Goal: Transaction & Acquisition: Purchase product/service

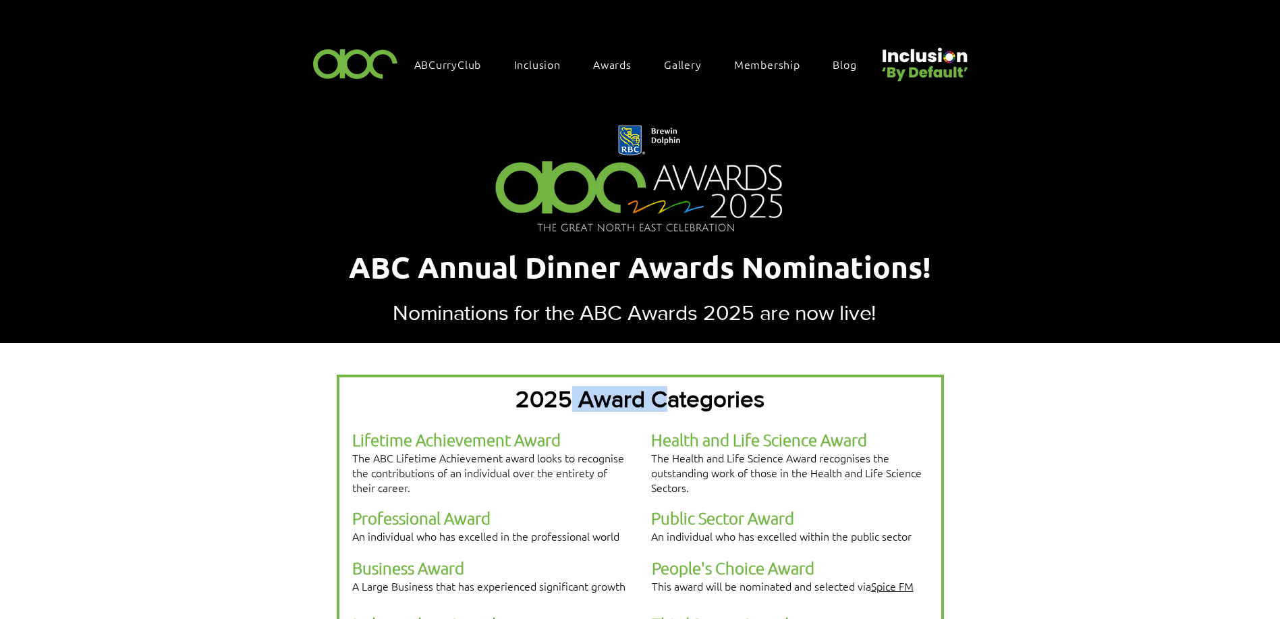
drag, startPoint x: 0, startPoint y: 0, endPoint x: 665, endPoint y: 394, distance: 773.3
click at [665, 394] on span "2025 Award Categories" at bounding box center [640, 399] width 249 height 26
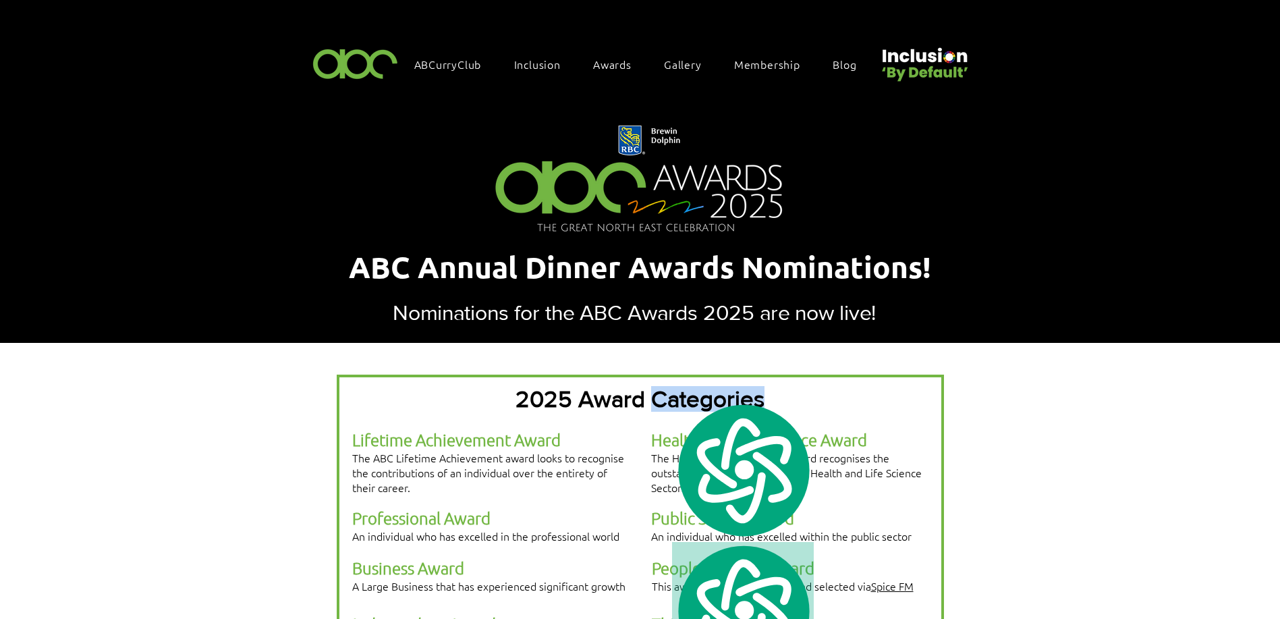
type textarea "**********"
click at [665, 394] on span "2025 Award Categories" at bounding box center [640, 399] width 249 height 26
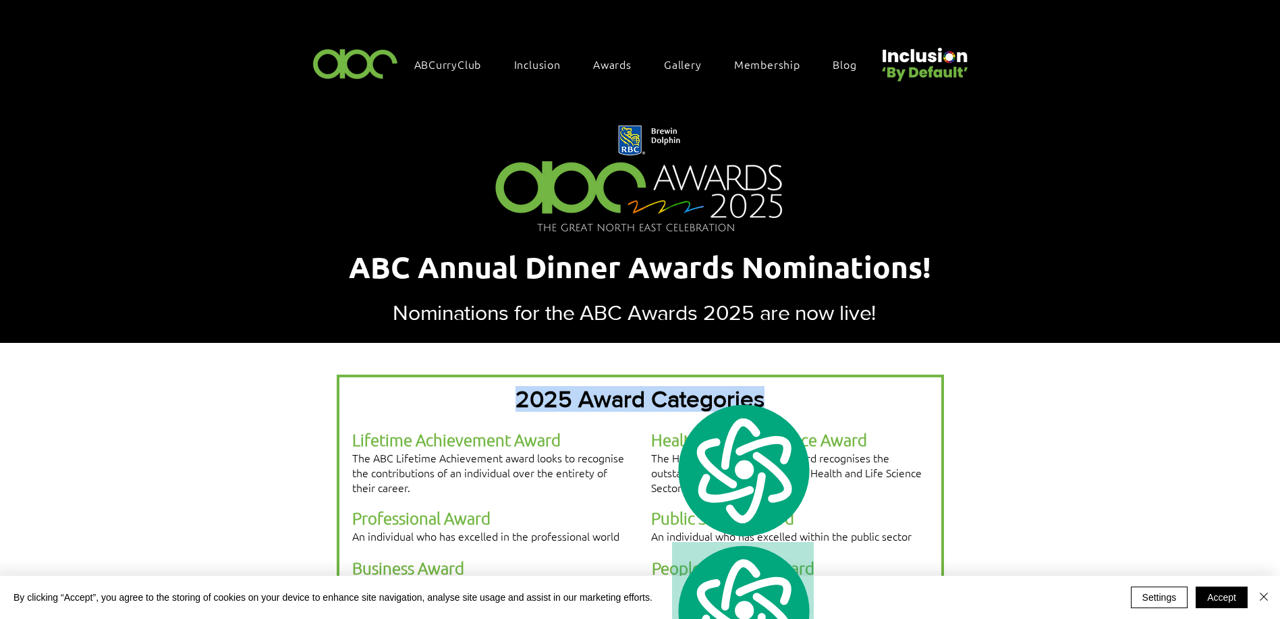
drag, startPoint x: 665, startPoint y: 394, endPoint x: 568, endPoint y: 394, distance: 97.8
click at [568, 394] on span "2025 Award Categories" at bounding box center [640, 399] width 249 height 26
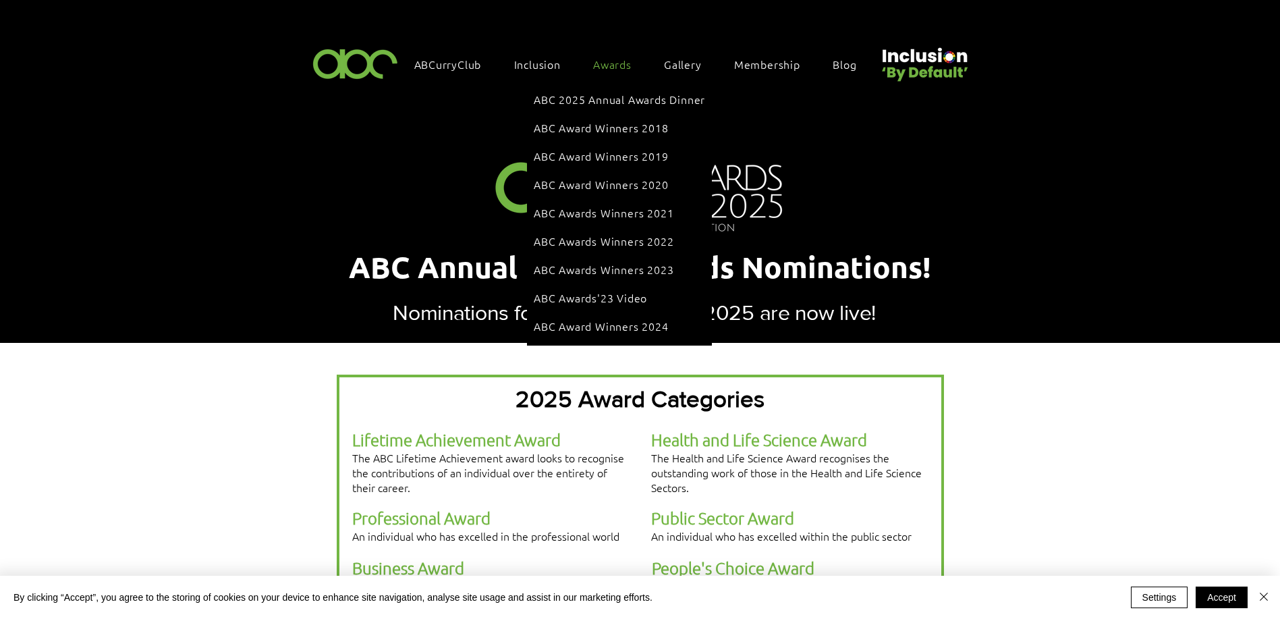
click at [611, 70] on span "Awards" at bounding box center [612, 64] width 38 height 15
click at [610, 106] on span "ABC 2025 Annual Awards Dinner" at bounding box center [619, 99] width 171 height 15
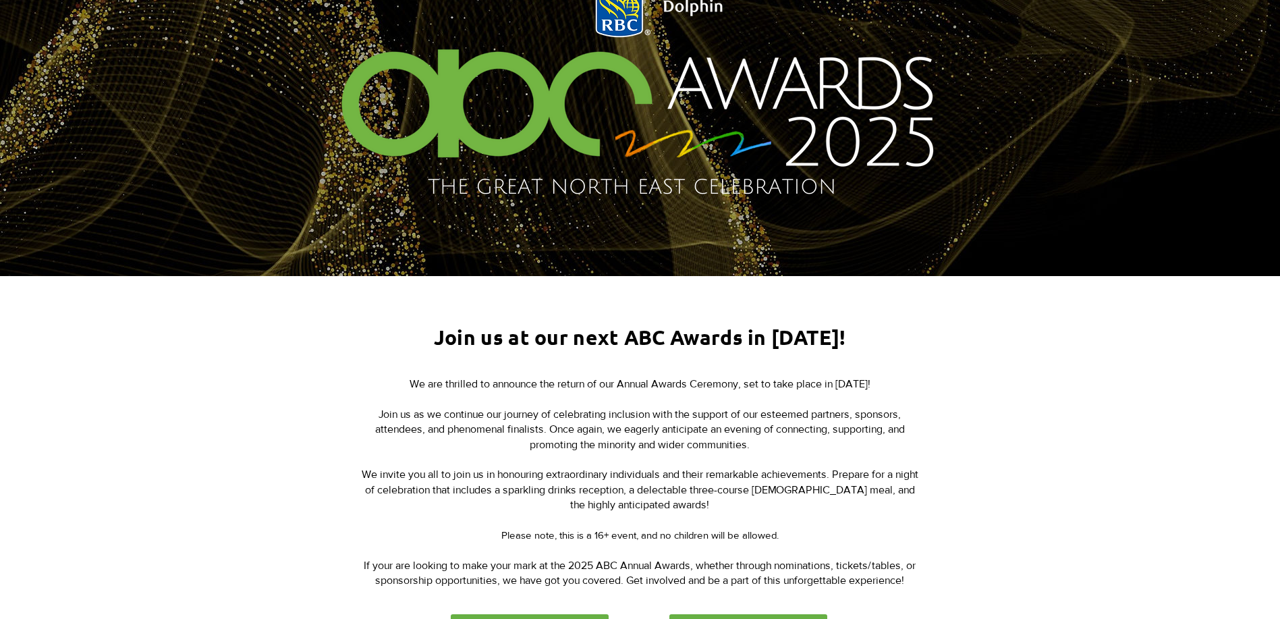
scroll to position [270, 0]
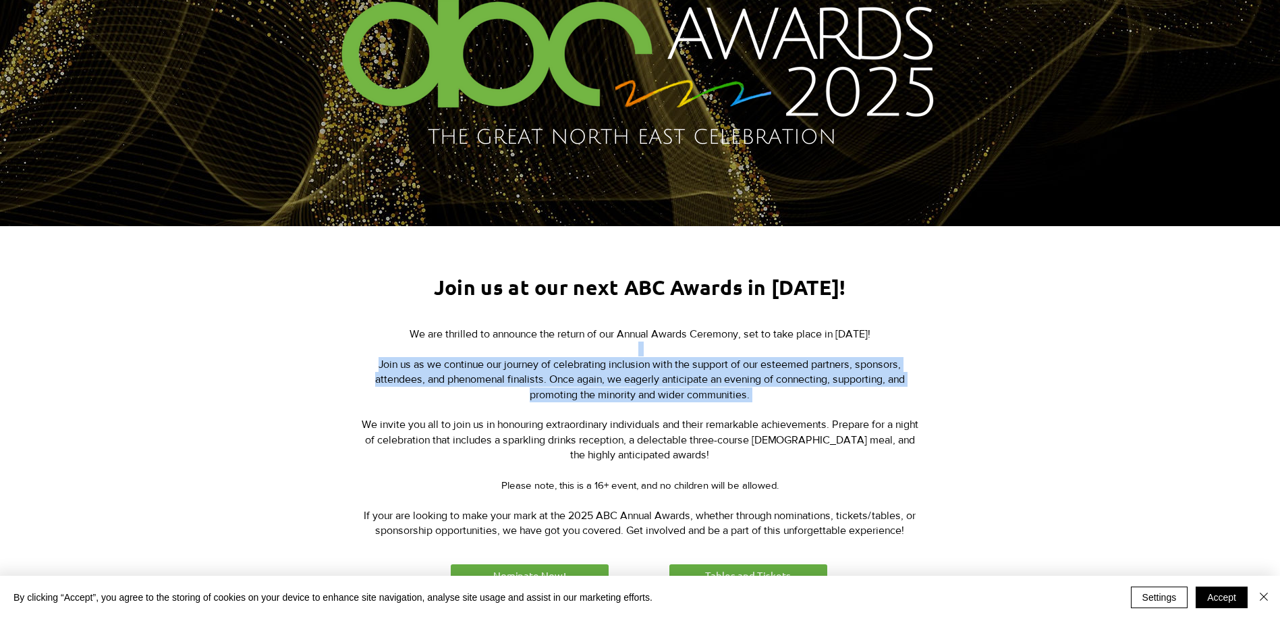
drag, startPoint x: 592, startPoint y: 346, endPoint x: 622, endPoint y: 405, distance: 65.8
type textarea "**********"
click at [622, 405] on div "We are thrilled to announce the return of our Annual Awards Ceremony, set to ta…" at bounding box center [639, 433] width 559 height 212
click at [622, 405] on p "Join us as we continue our journey of celebrating inclusion with the support of…" at bounding box center [639, 387] width 559 height 61
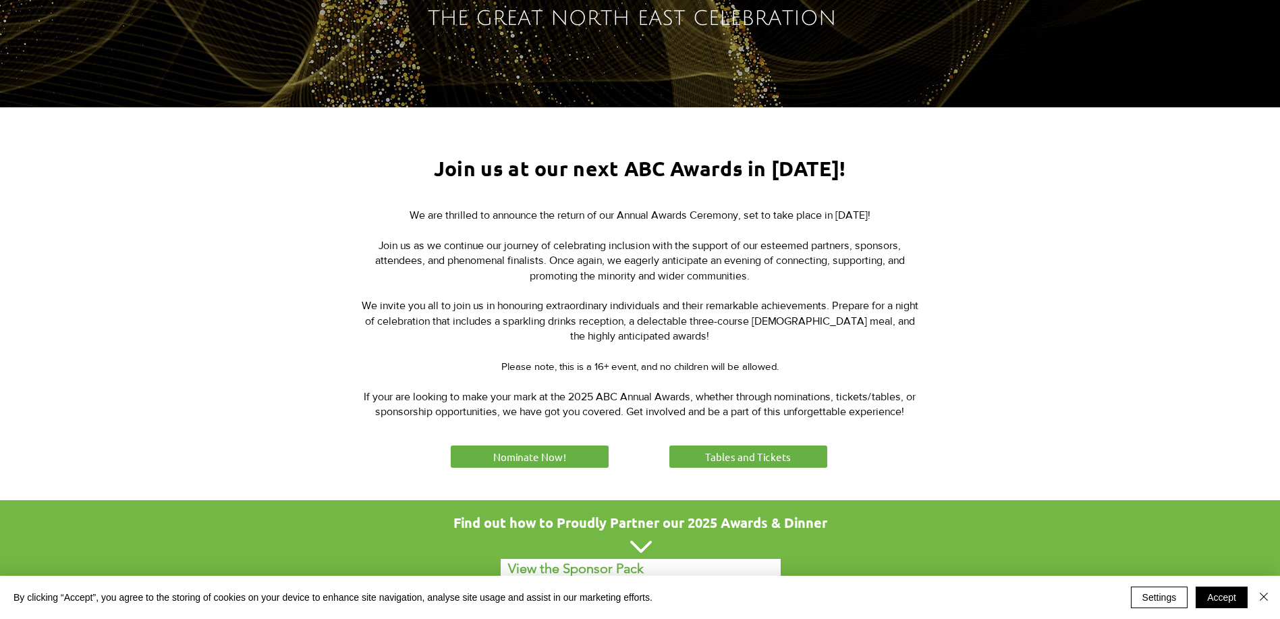
scroll to position [405, 0]
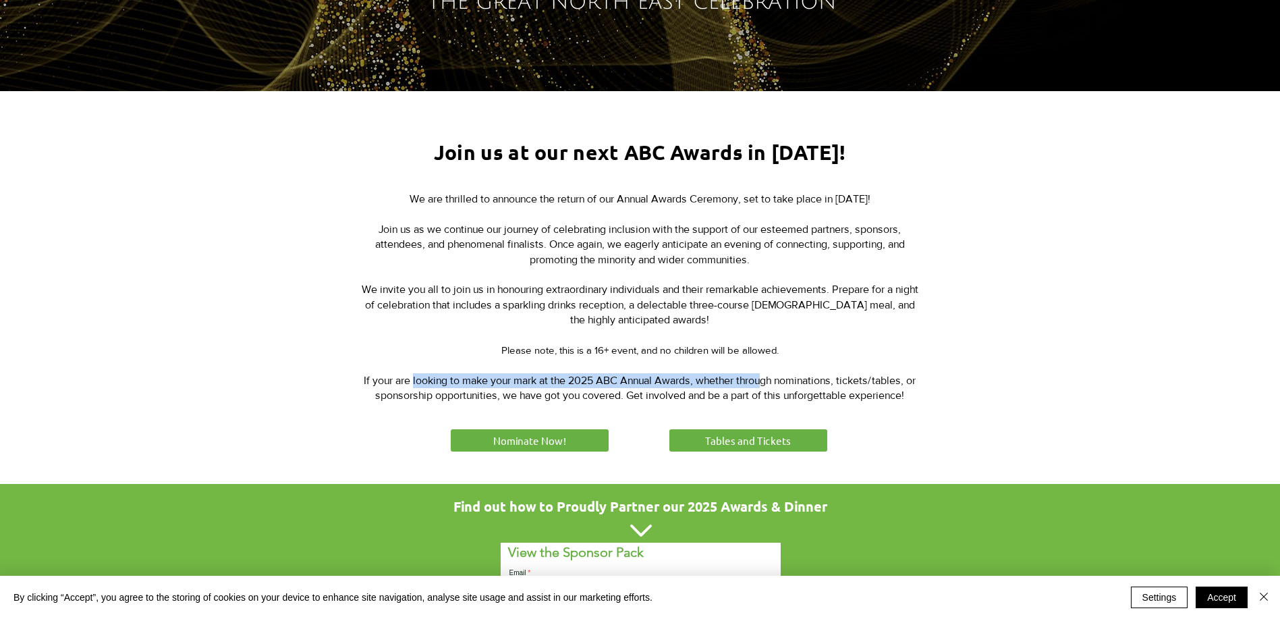
drag, startPoint x: 416, startPoint y: 383, endPoint x: 770, endPoint y: 376, distance: 354.3
click at [770, 376] on span "If your are looking to make your mark at the 2025 ABC Annual Awards, whether th…" at bounding box center [640, 388] width 552 height 26
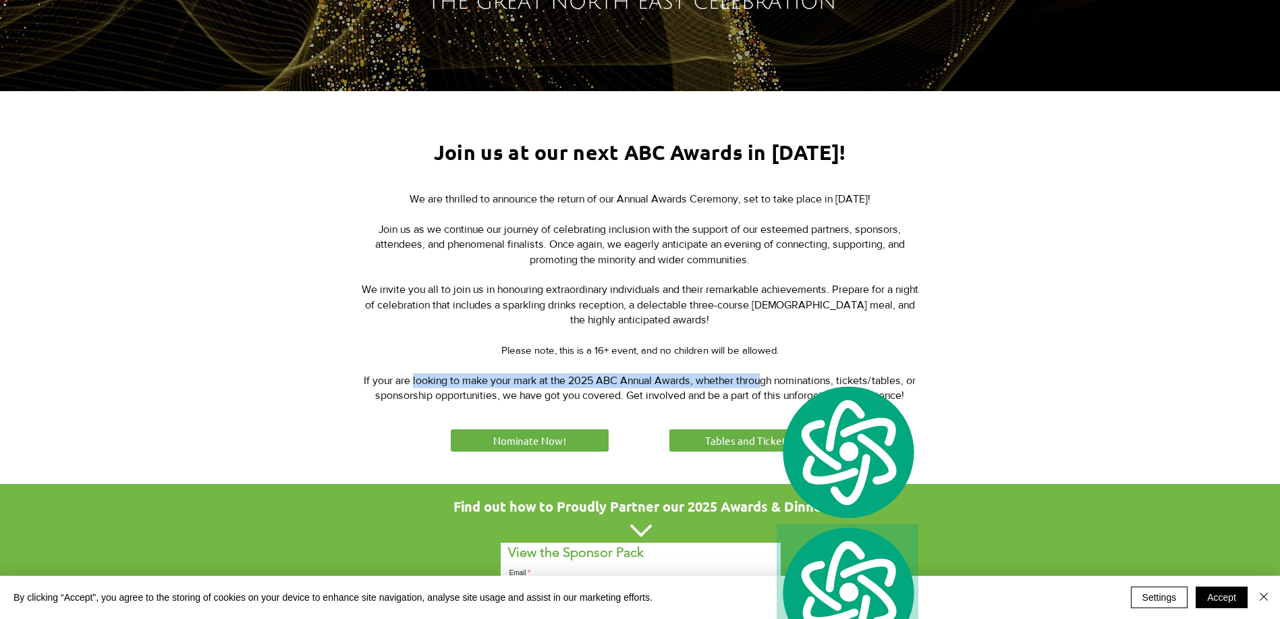
click at [770, 376] on span "If your are looking to make your mark at the 2025 ABC Annual Awards, whether th…" at bounding box center [640, 388] width 552 height 26
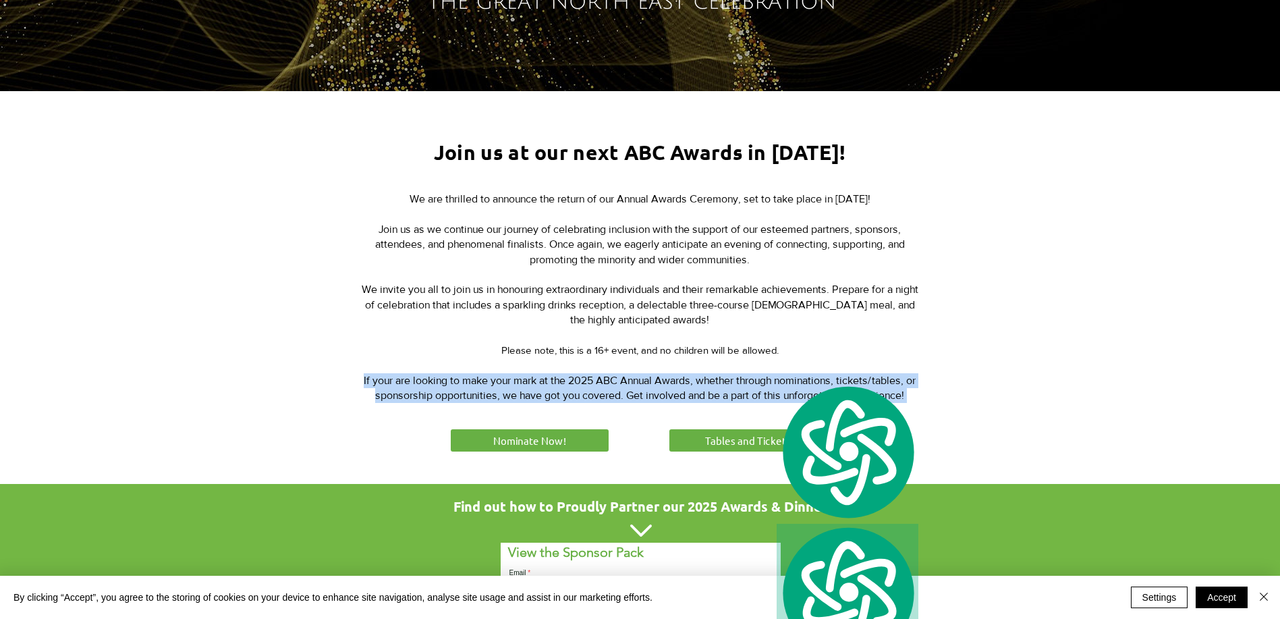
click at [770, 376] on span "If your are looking to make your mark at the 2025 ABC Annual Awards, whether th…" at bounding box center [640, 388] width 552 height 26
drag, startPoint x: 770, startPoint y: 376, endPoint x: 687, endPoint y: 379, distance: 83.0
click at [687, 379] on span "If your are looking to make your mark at the 2025 ABC Annual Awards, whether th…" at bounding box center [640, 388] width 552 height 26
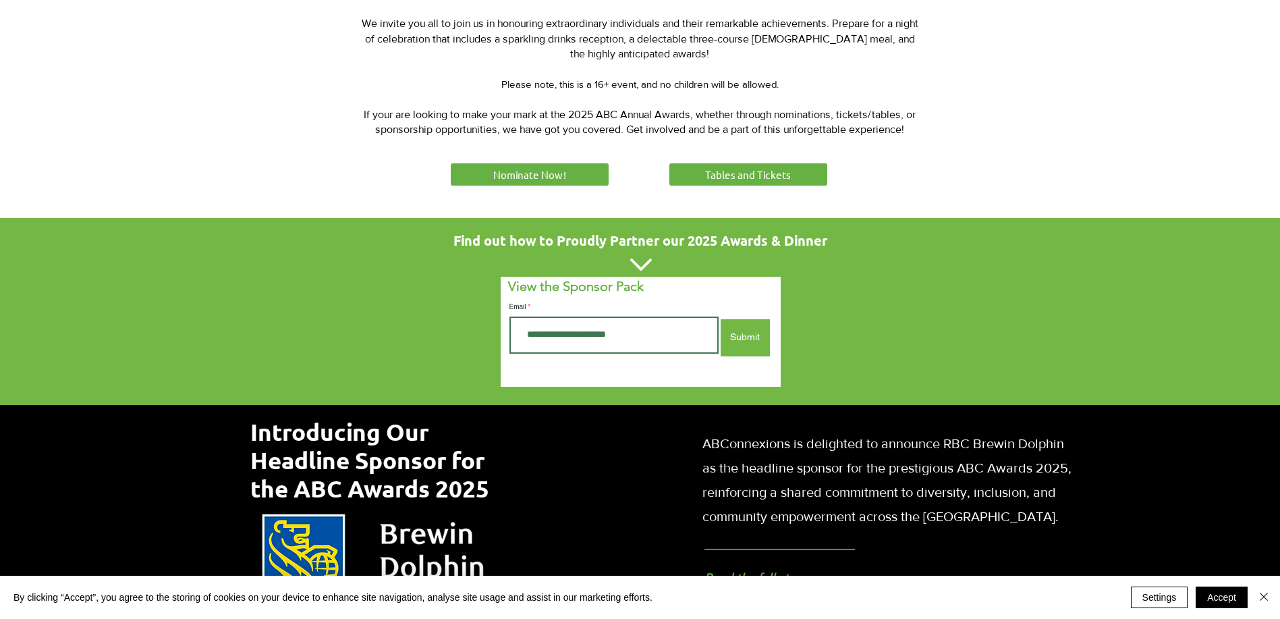
scroll to position [337, 0]
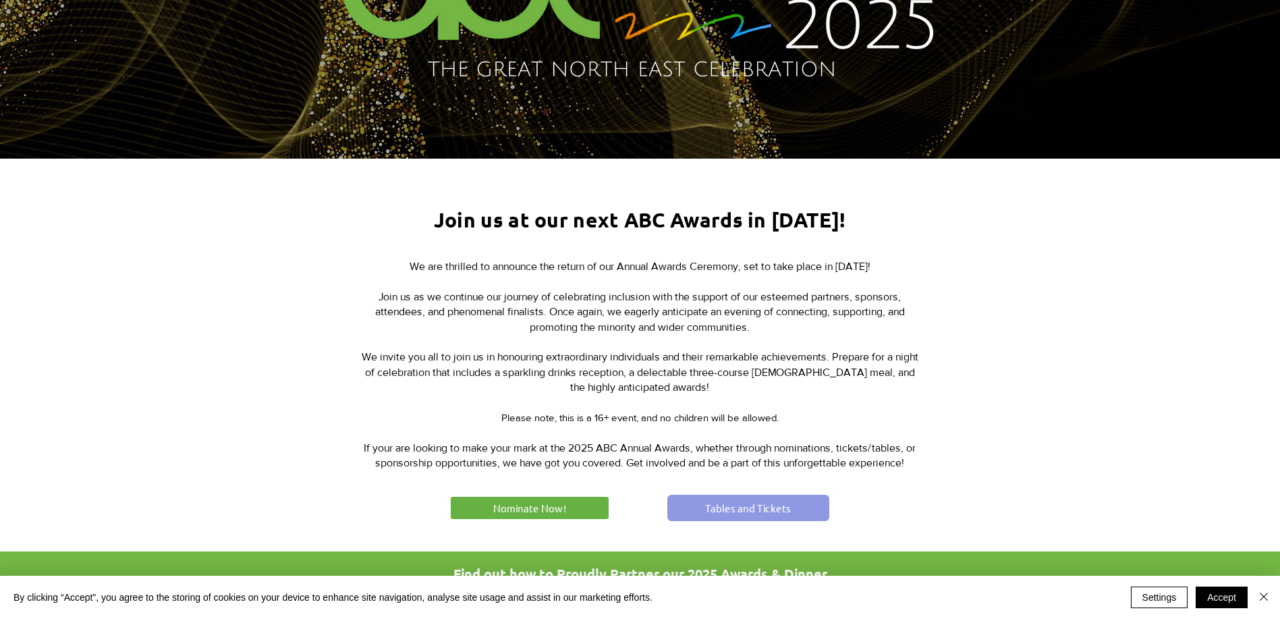
click at [773, 501] on link "Tables and Tickets" at bounding box center [748, 508] width 162 height 26
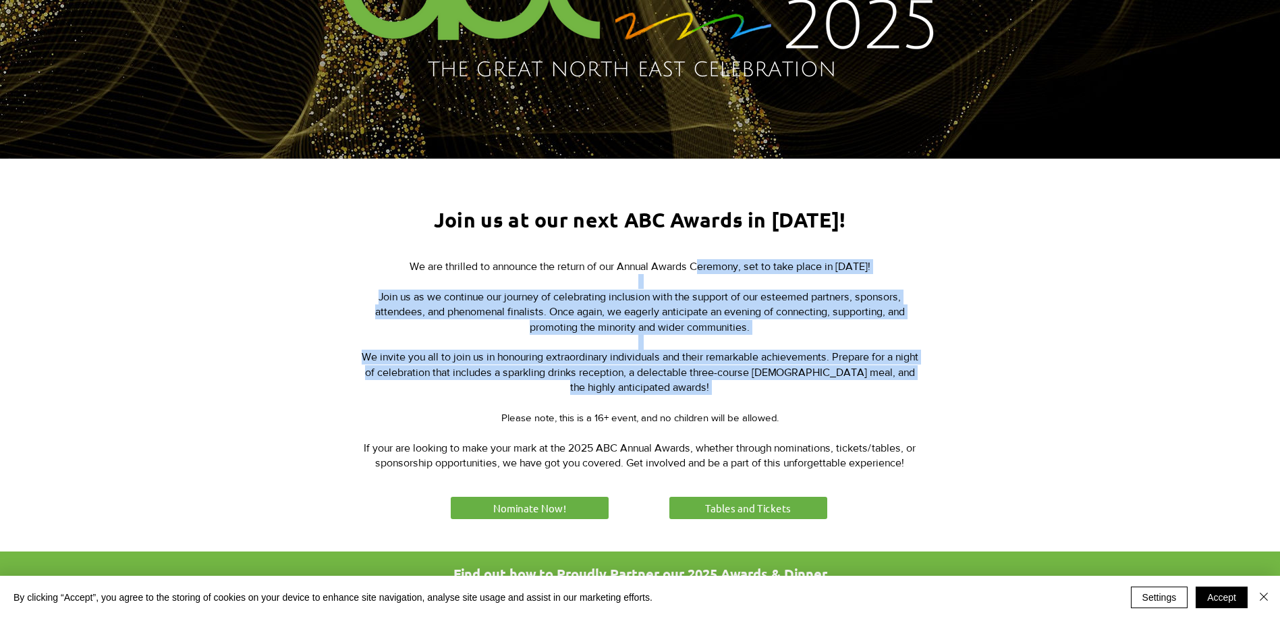
drag, startPoint x: 684, startPoint y: 269, endPoint x: 906, endPoint y: 410, distance: 263.0
click at [906, 410] on div "We are thrilled to announce the return of our Annual Awards Ceremony, set to ta…" at bounding box center [639, 365] width 559 height 212
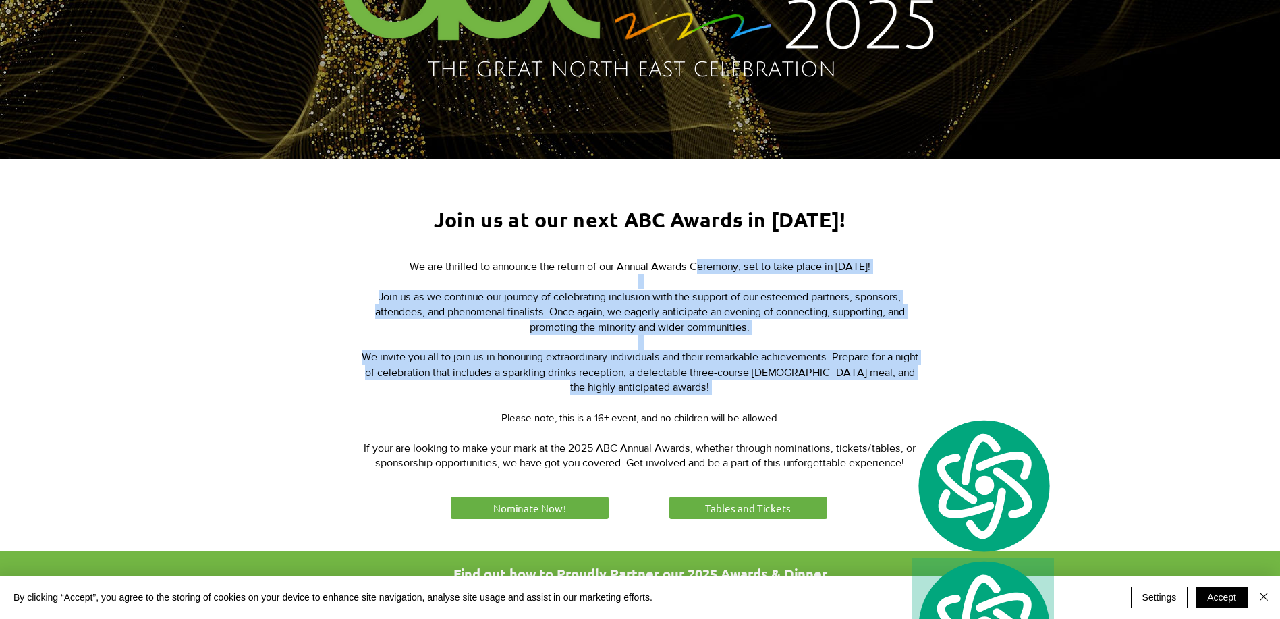
click at [906, 410] on p "​ ​ ​" at bounding box center [639, 402] width 559 height 15
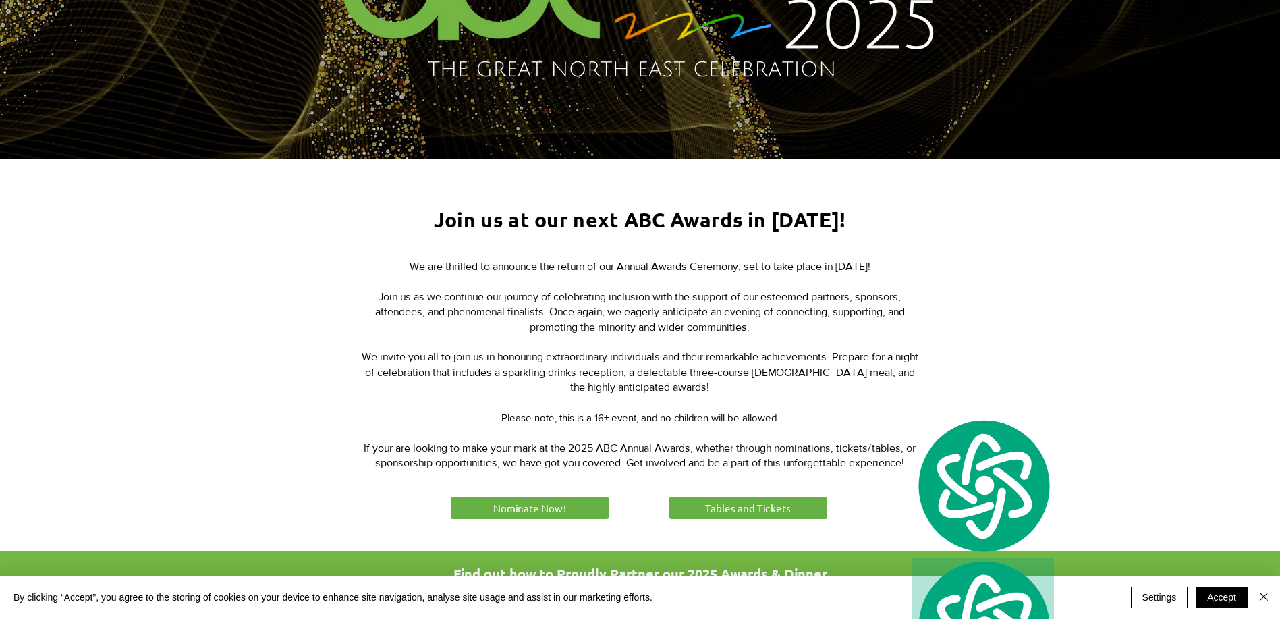
click at [906, 410] on p "​ ​ ​" at bounding box center [639, 402] width 559 height 15
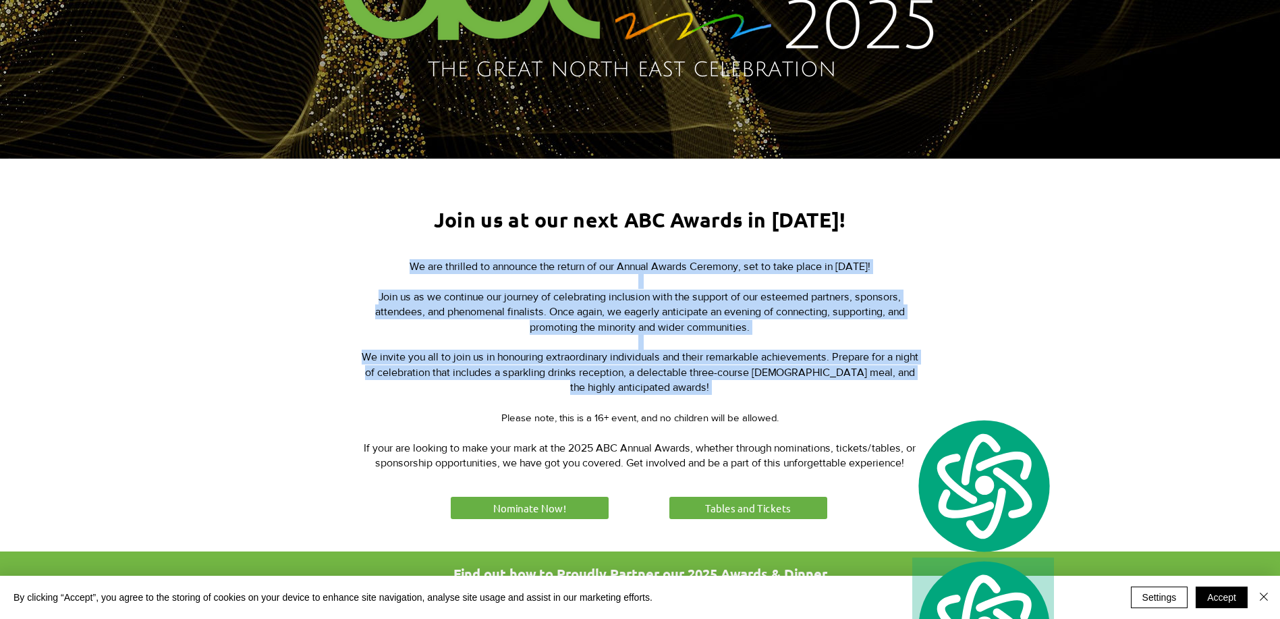
drag, startPoint x: 906, startPoint y: 410, endPoint x: 584, endPoint y: 265, distance: 352.2
click at [584, 265] on div "We are thrilled to announce the return of our Annual Awards Ceremony, set to ta…" at bounding box center [639, 365] width 559 height 212
click at [584, 265] on span "We are thrilled to announce the return of our Annual Awards Ceremony, set to ta…" at bounding box center [640, 265] width 461 height 11
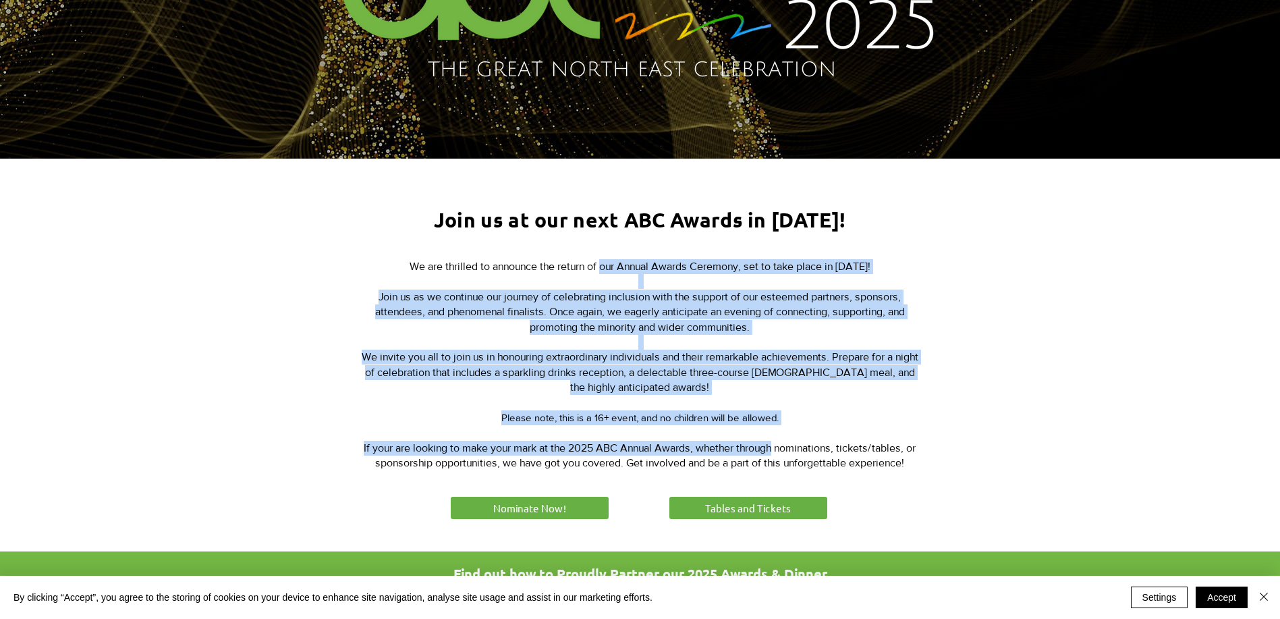
drag, startPoint x: 584, startPoint y: 265, endPoint x: 779, endPoint y: 451, distance: 269.2
click at [779, 451] on div "We are thrilled to announce the return of our Annual Awards Ceremony, set to ta…" at bounding box center [639, 365] width 559 height 212
click at [779, 451] on span "If your are looking to make your mark at the 2025 ABC Annual Awards, whether th…" at bounding box center [640, 455] width 552 height 26
